Goal: Information Seeking & Learning: Check status

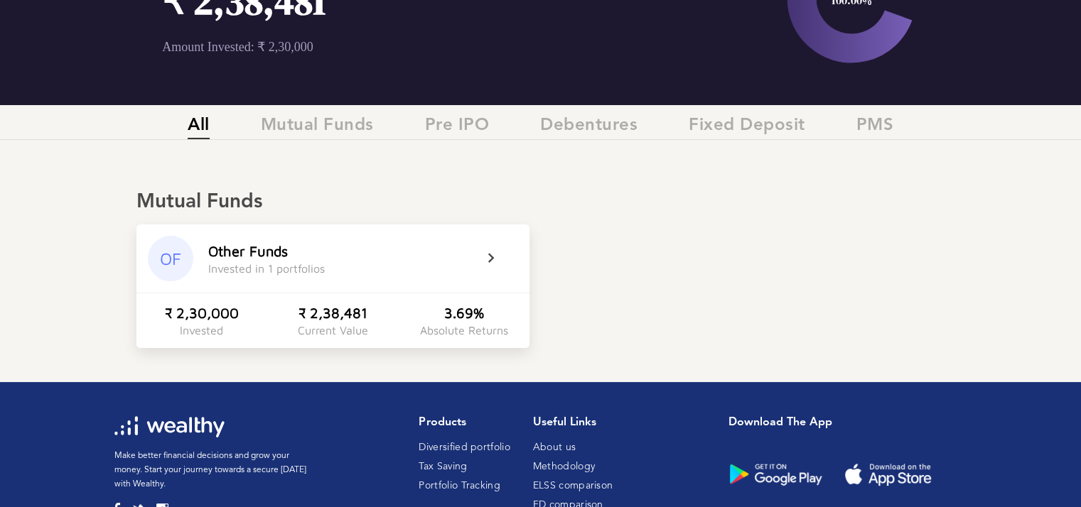
scroll to position [158, 0]
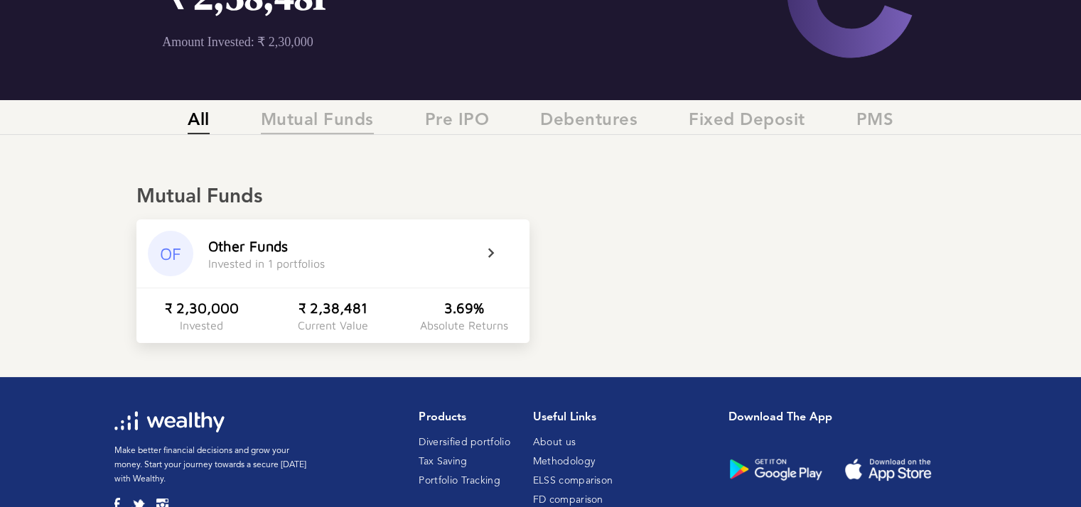
click at [335, 118] on span "Mutual Funds" at bounding box center [317, 122] width 113 height 23
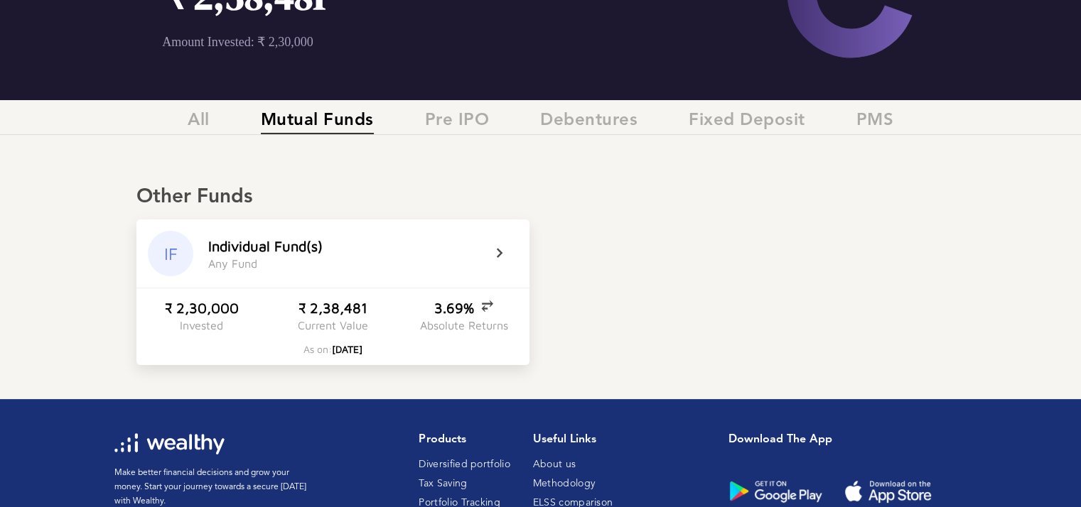
click at [491, 257] on icon at bounding box center [509, 253] width 36 height 17
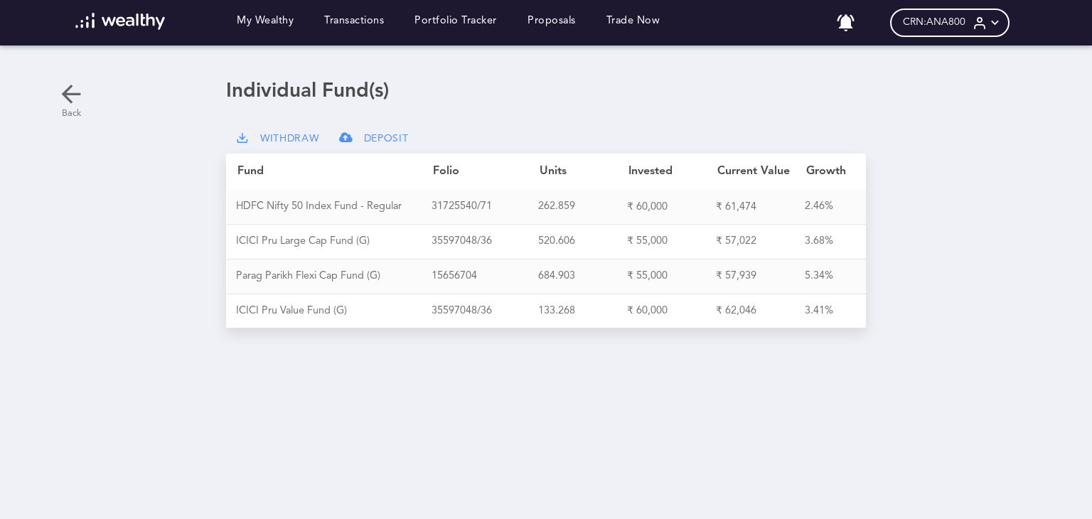
click at [74, 93] on icon at bounding box center [71, 94] width 28 height 28
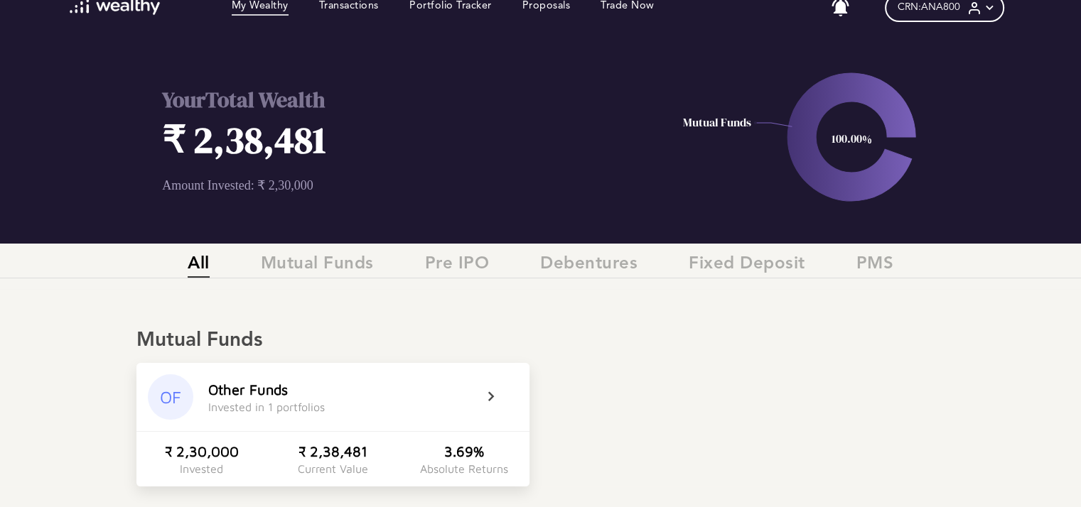
scroll to position [9, 0]
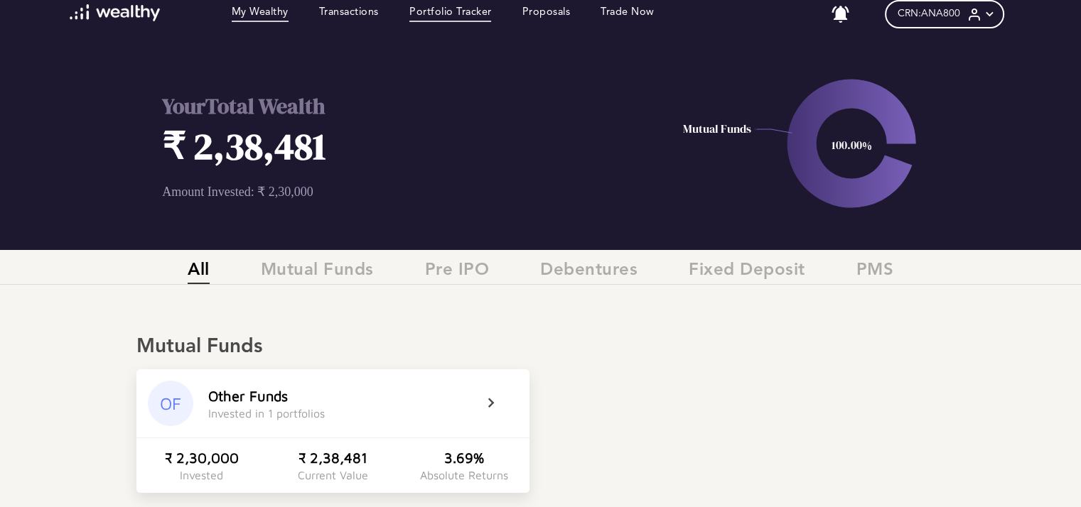
click at [450, 10] on link "Portfolio Tracker" at bounding box center [450, 14] width 82 height 16
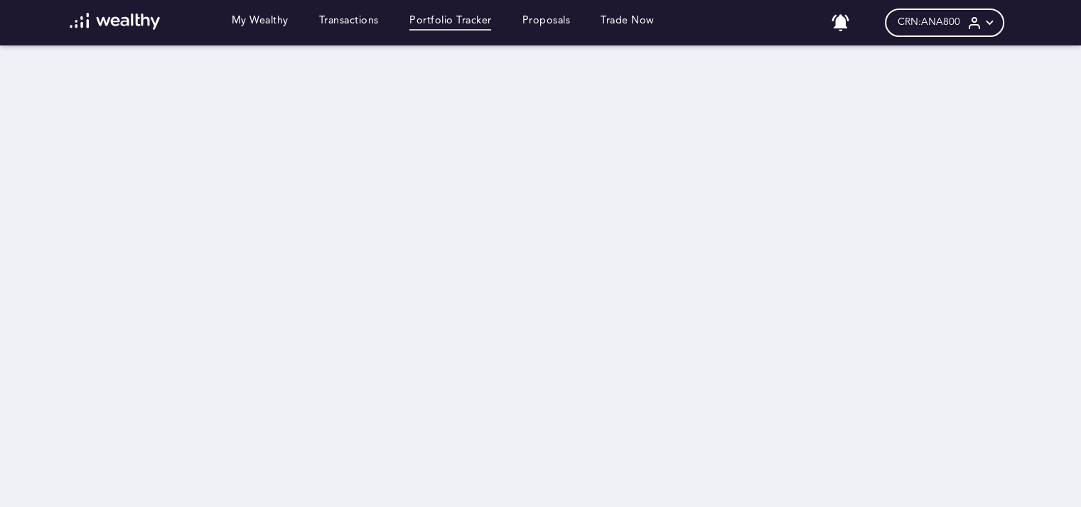
click at [475, 29] on link "Portfolio Tracker" at bounding box center [450, 23] width 82 height 16
click at [347, 22] on link "Transactions" at bounding box center [349, 23] width 60 height 16
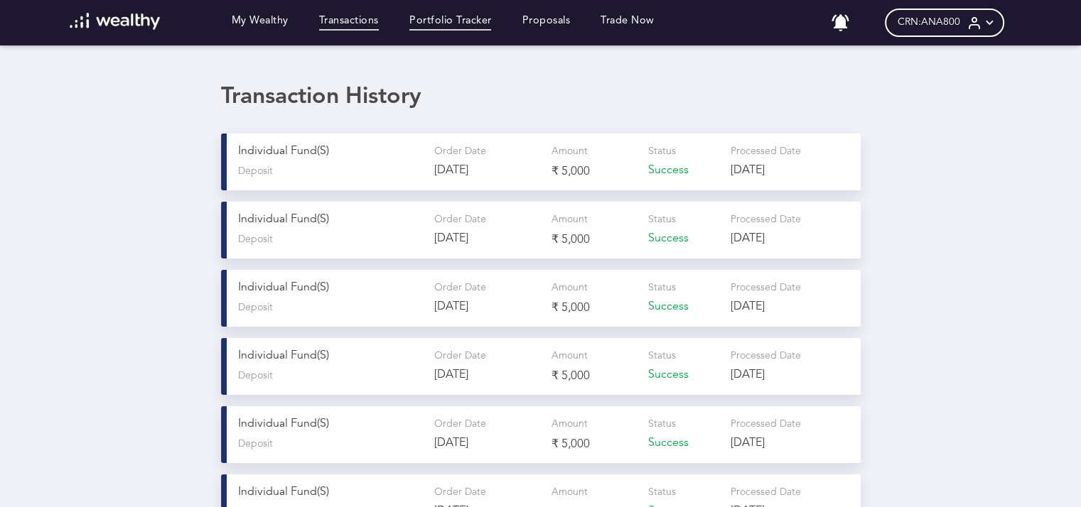
click at [446, 23] on link "Portfolio Tracker" at bounding box center [450, 23] width 82 height 16
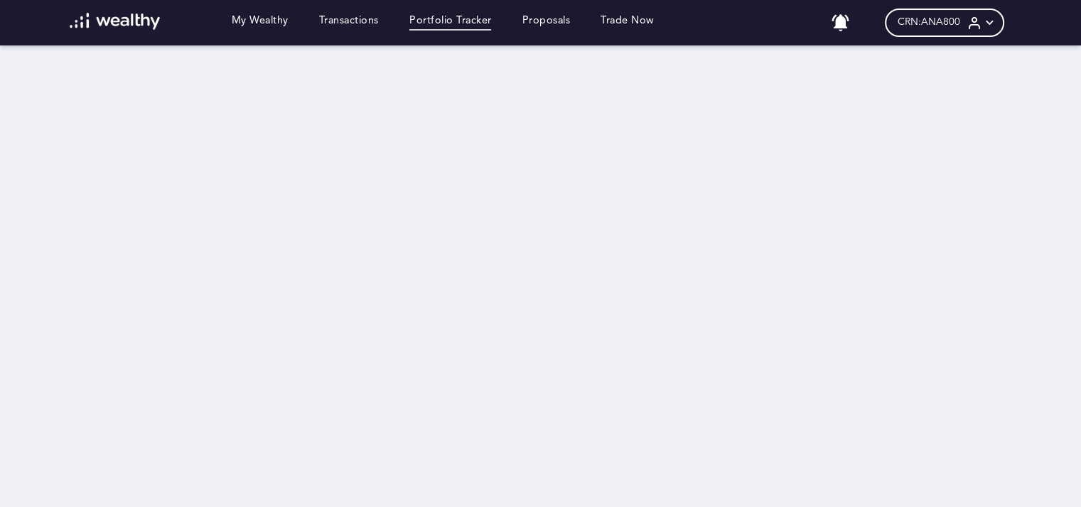
click at [971, 21] on div "CRN: ANA800" at bounding box center [944, 23] width 119 height 28
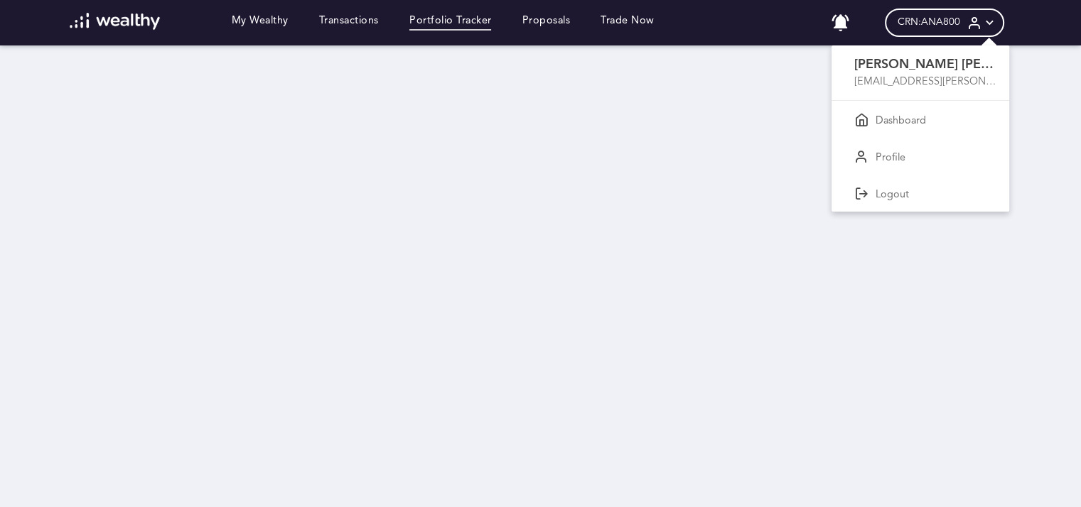
click at [571, 166] on div at bounding box center [540, 253] width 1081 height 507
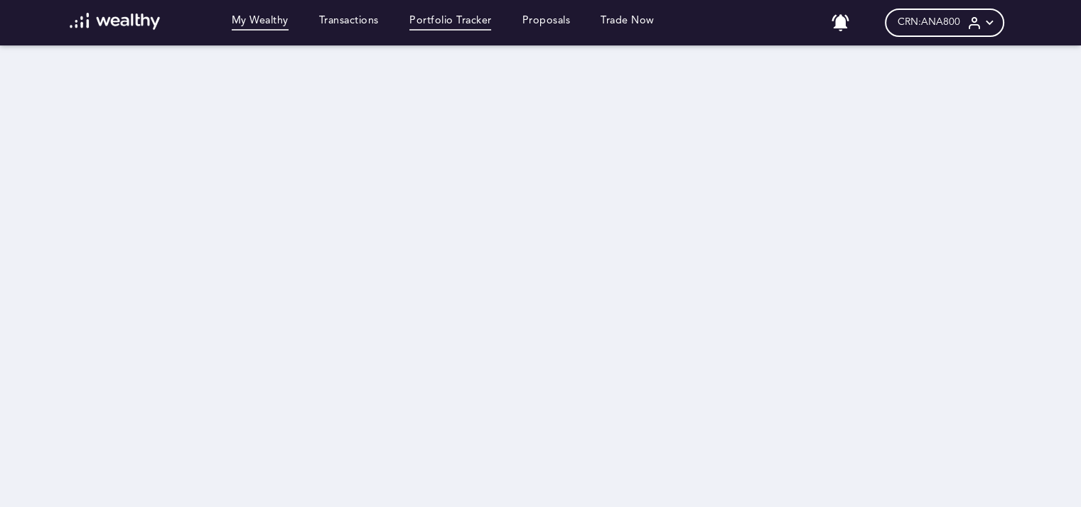
click at [243, 18] on link "My Wealthy" at bounding box center [260, 23] width 57 height 16
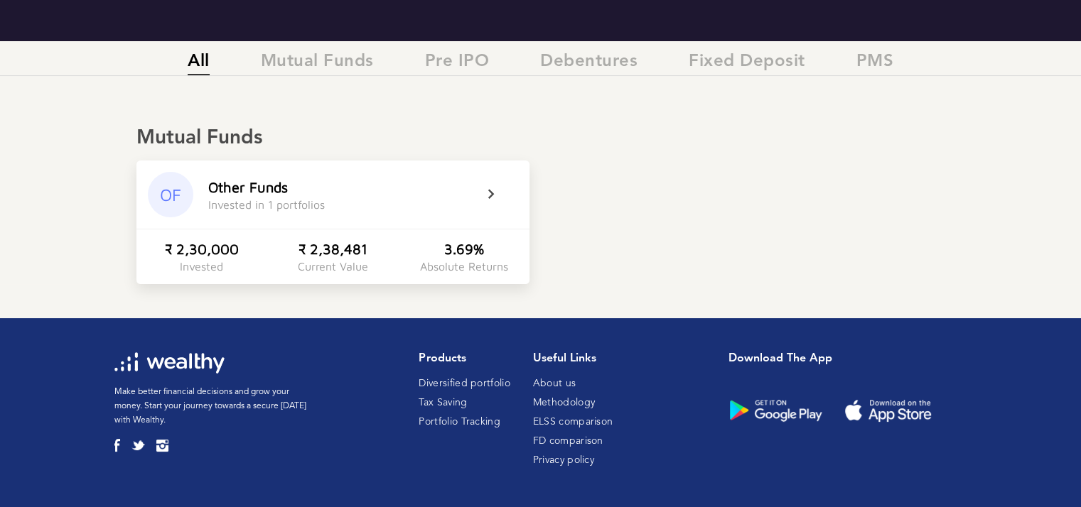
scroll to position [218, 0]
click at [474, 203] on div "Other Funds Invested in 1 portfolios" at bounding box center [345, 195] width 274 height 32
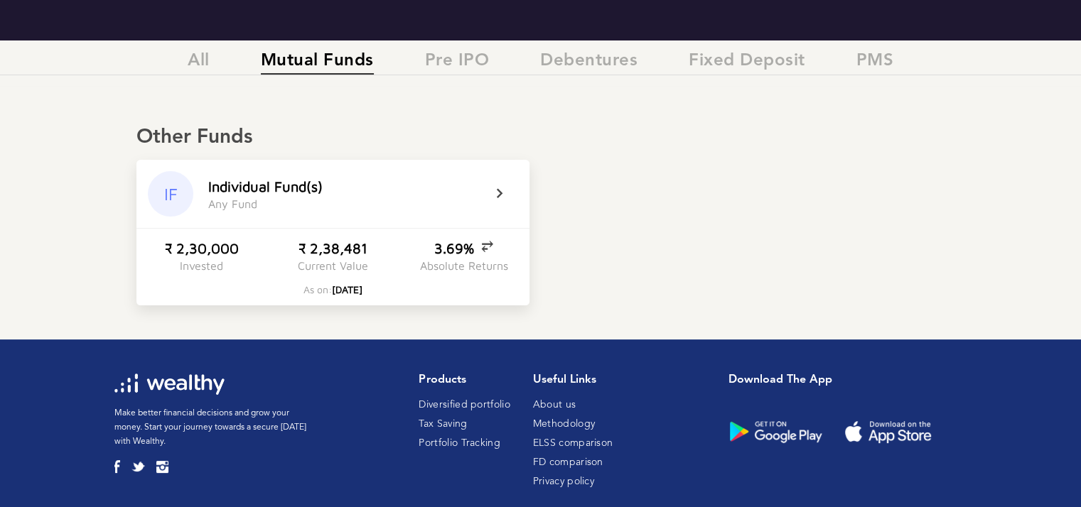
click at [461, 262] on div "Absolute Returns" at bounding box center [464, 265] width 88 height 13
click at [475, 252] on div "7.51%" at bounding box center [463, 248] width 55 height 16
click at [503, 194] on icon at bounding box center [509, 193] width 36 height 17
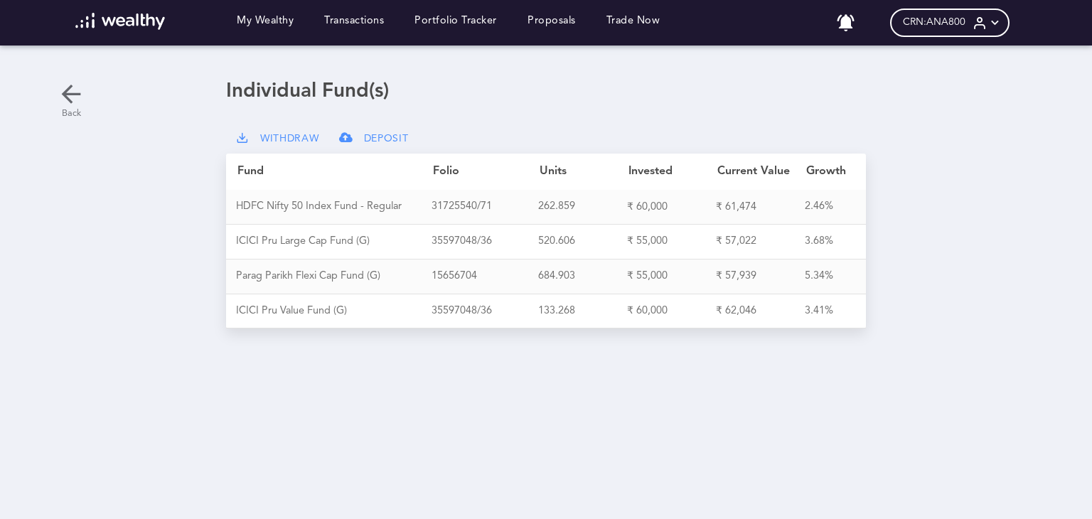
click at [79, 97] on icon at bounding box center [71, 94] width 28 height 28
